Goal: Information Seeking & Learning: Learn about a topic

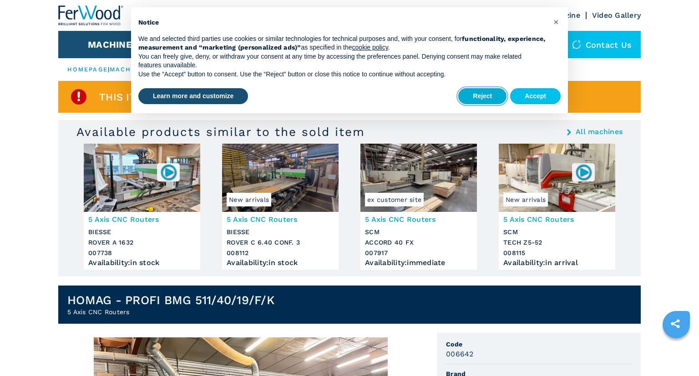
click at [498, 98] on button "Reject" at bounding box center [482, 96] width 48 height 16
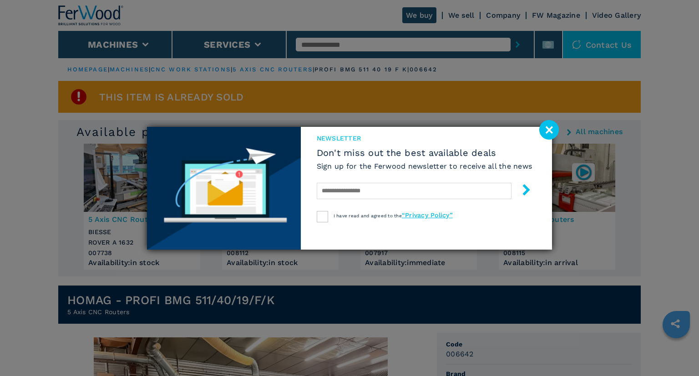
click at [549, 128] on image at bounding box center [549, 130] width 20 height 20
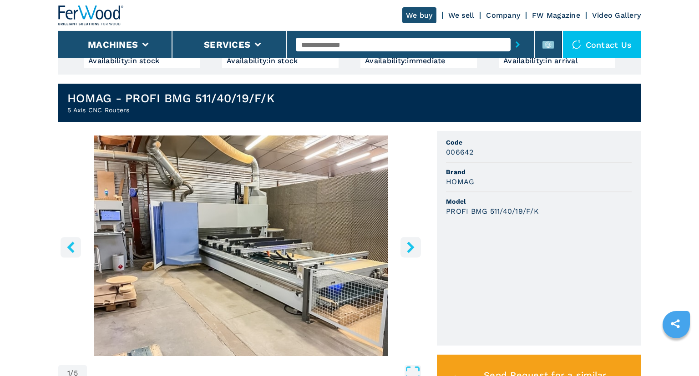
scroll to position [248, 0]
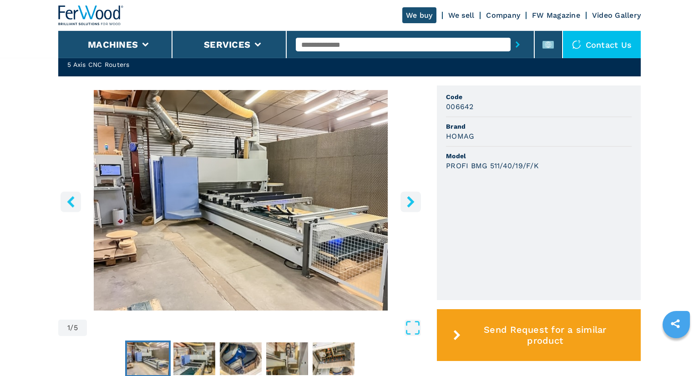
click at [419, 198] on button "right-button" at bounding box center [411, 202] width 20 height 20
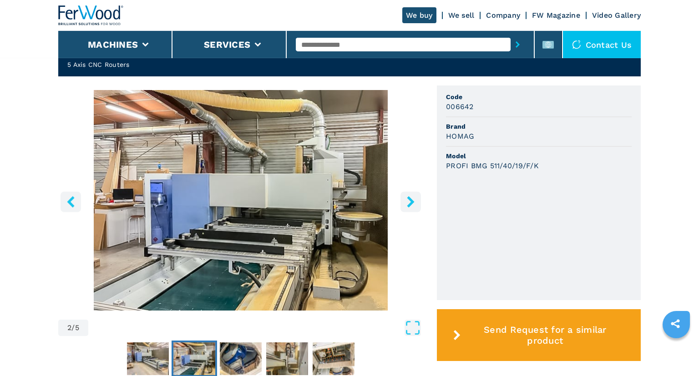
click at [419, 198] on button "right-button" at bounding box center [411, 202] width 20 height 20
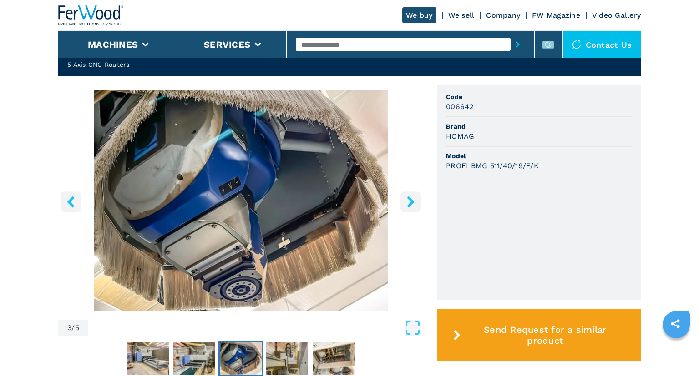
click at [419, 198] on button "right-button" at bounding box center [411, 202] width 20 height 20
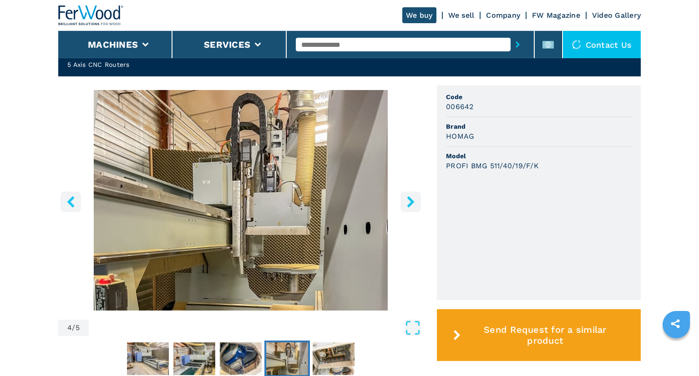
click at [419, 198] on button "right-button" at bounding box center [411, 202] width 20 height 20
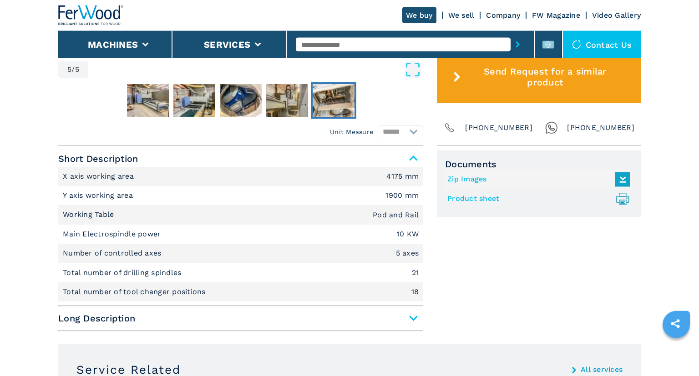
scroll to position [506, 0]
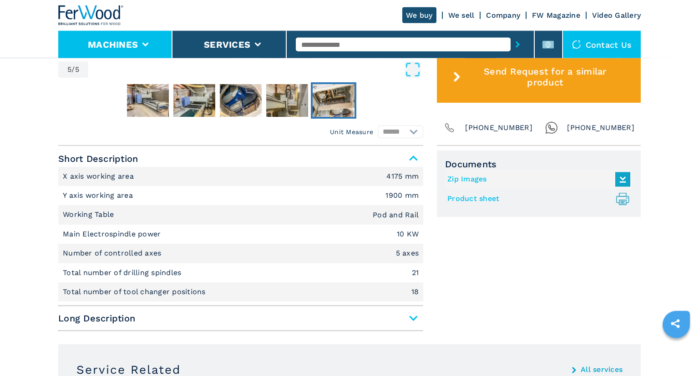
click at [140, 56] on li "Machines" at bounding box center [115, 44] width 114 height 27
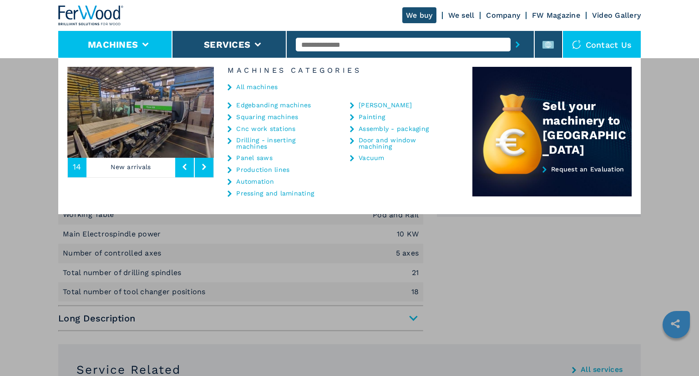
click at [232, 106] on div "Edgebanding machines" at bounding box center [278, 104] width 100 height 7
click at [254, 107] on link "Edgebanding machines" at bounding box center [273, 105] width 75 height 6
click at [259, 137] on link "Drilling - inserting machines" at bounding box center [281, 143] width 91 height 13
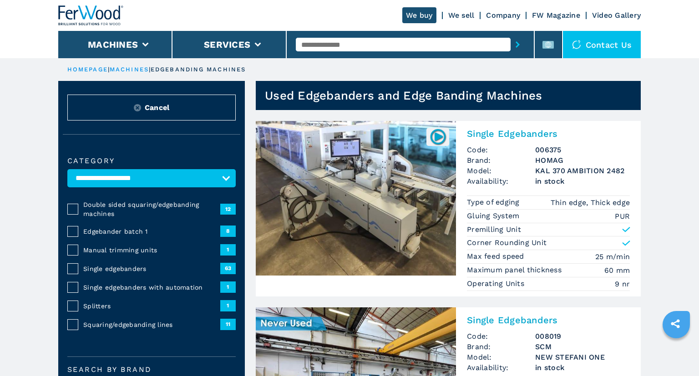
click at [208, 30] on div "We buy We sell Company FW Magazine Video Gallery" at bounding box center [349, 15] width 583 height 31
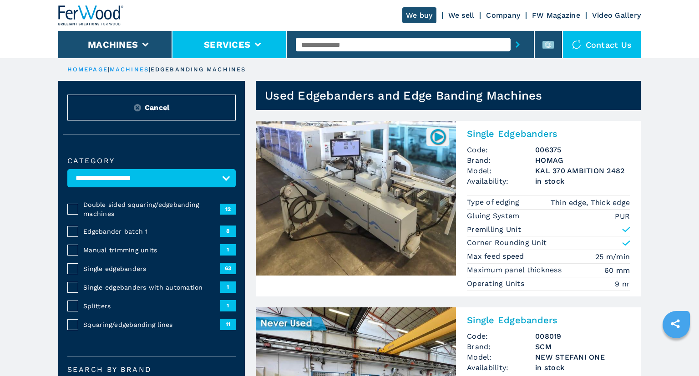
click at [272, 49] on li "Services" at bounding box center [229, 44] width 114 height 27
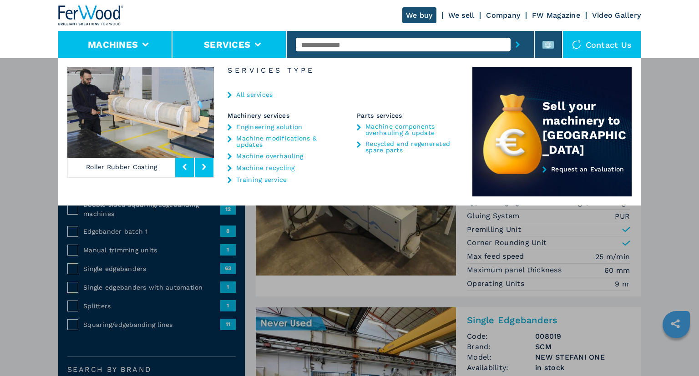
click at [161, 48] on li "Machines" at bounding box center [115, 44] width 114 height 27
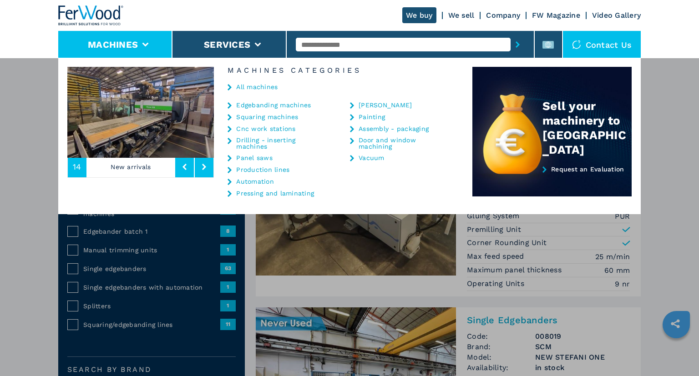
click at [257, 145] on link "Drilling - inserting machines" at bounding box center [281, 143] width 91 height 13
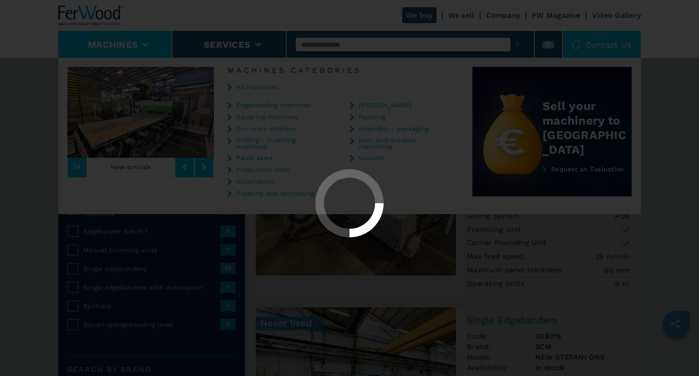
select select "**********"
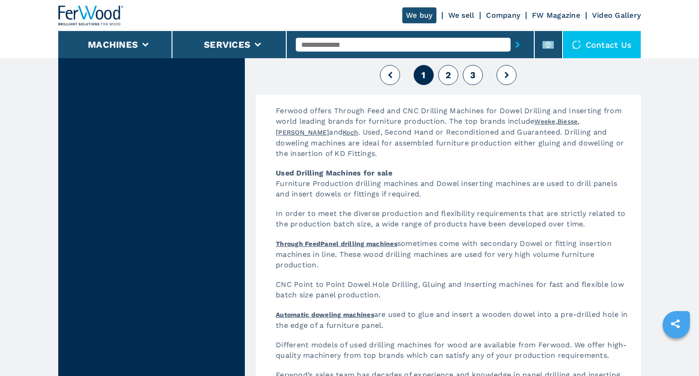
scroll to position [2189, 0]
click at [440, 76] on button "2" at bounding box center [448, 76] width 20 height 20
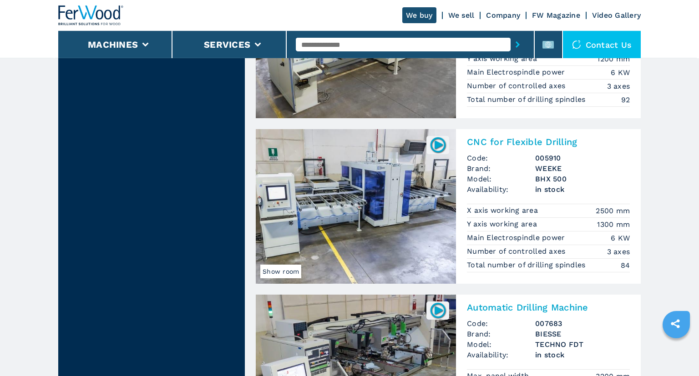
scroll to position [1055, 0]
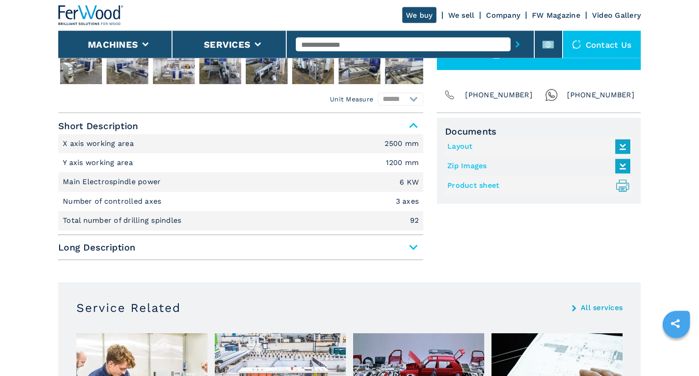
scroll to position [363, 0]
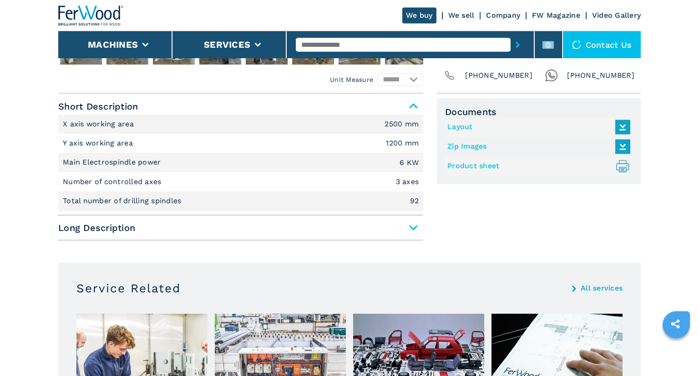
click at [321, 221] on span "Long Description" at bounding box center [240, 228] width 365 height 16
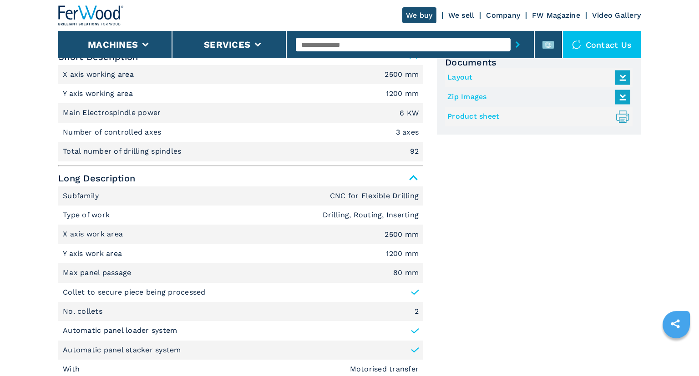
scroll to position [412, 0]
click at [355, 184] on span "Long Description" at bounding box center [240, 179] width 365 height 16
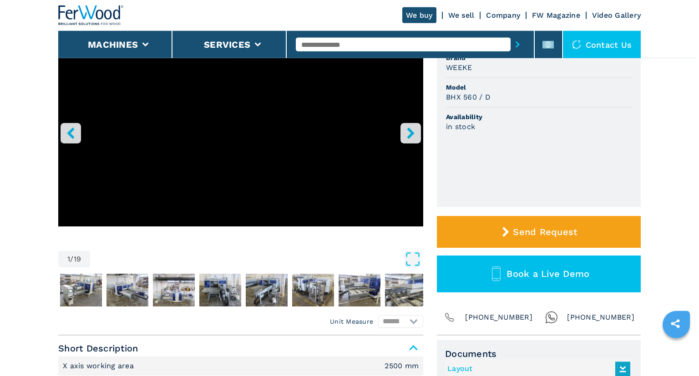
scroll to position [121, 0]
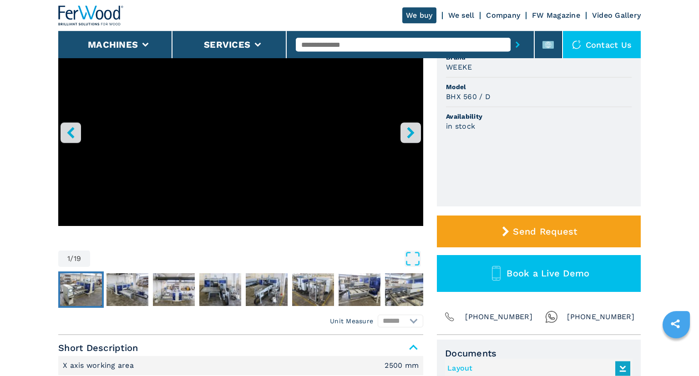
click at [88, 293] on img "Go to Slide 2" at bounding box center [81, 290] width 42 height 33
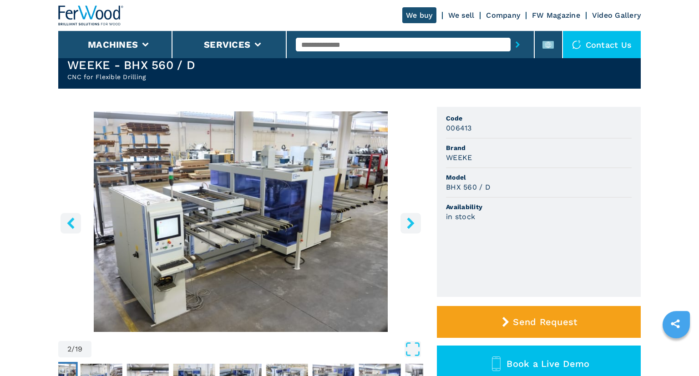
scroll to position [30, 0]
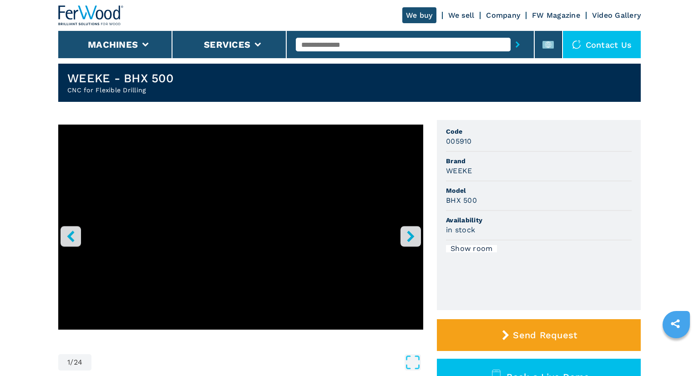
scroll to position [17, 0]
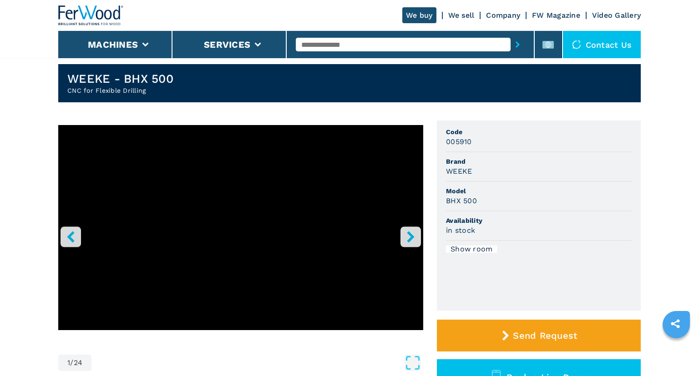
click at [488, 249] on div "Show room" at bounding box center [471, 249] width 51 height 7
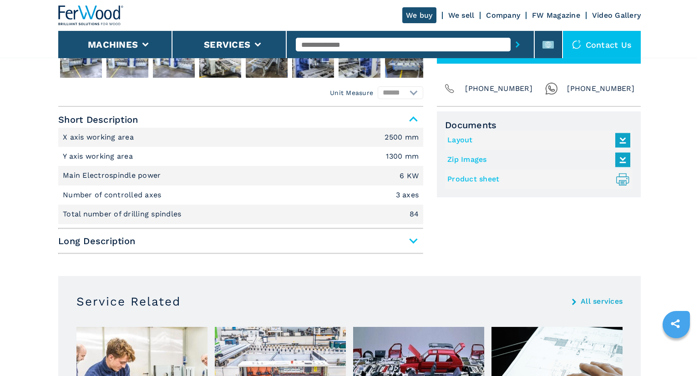
scroll to position [360, 0]
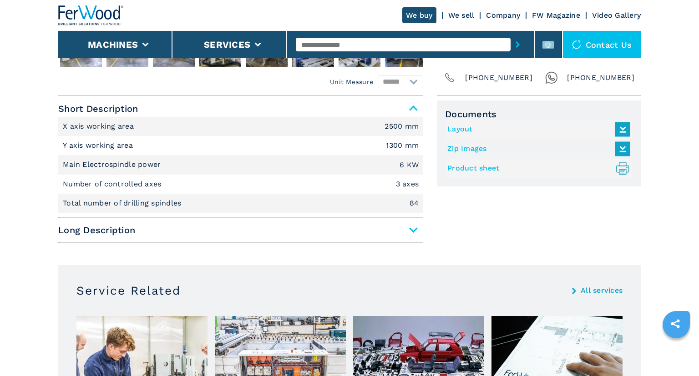
click at [405, 222] on span "Long Description" at bounding box center [240, 230] width 365 height 16
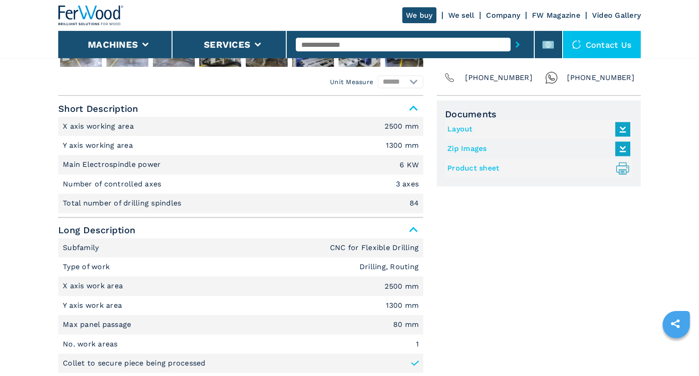
click at [405, 117] on span "Long Description" at bounding box center [240, 109] width 365 height 16
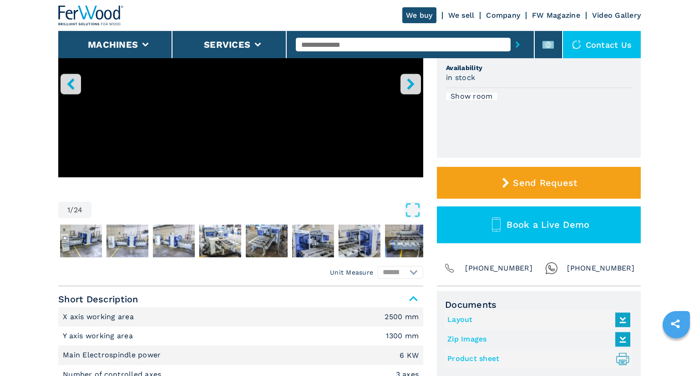
scroll to position [0, 0]
